Goal: Task Accomplishment & Management: Manage account settings

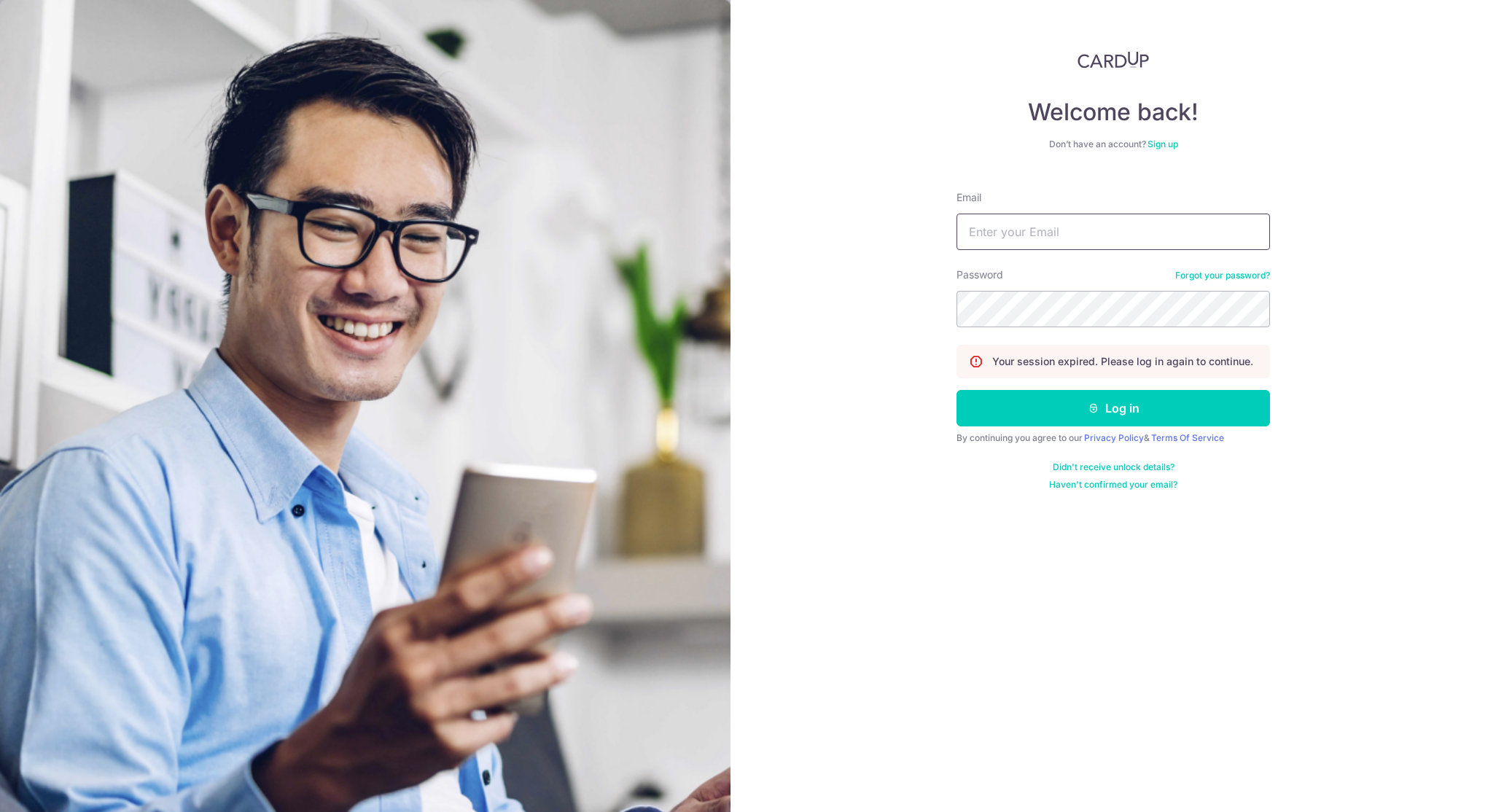
type input "[PERSON_NAME][EMAIL_ADDRESS][DOMAIN_NAME]"
click at [1091, 401] on button "Log in" at bounding box center [1113, 408] width 314 height 36
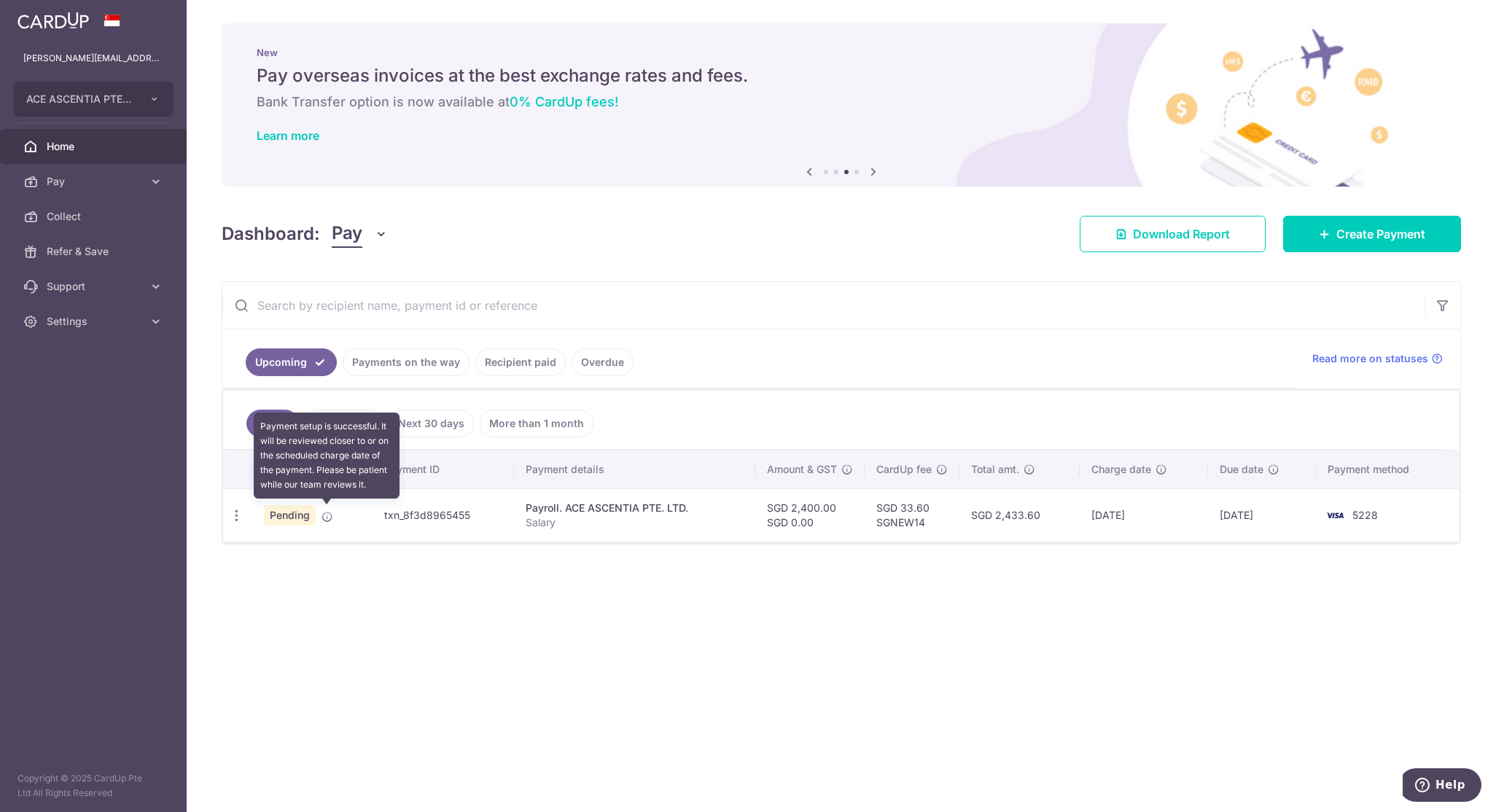
click at [328, 514] on icon at bounding box center [327, 516] width 11 height 11
